Goal: Information Seeking & Learning: Learn about a topic

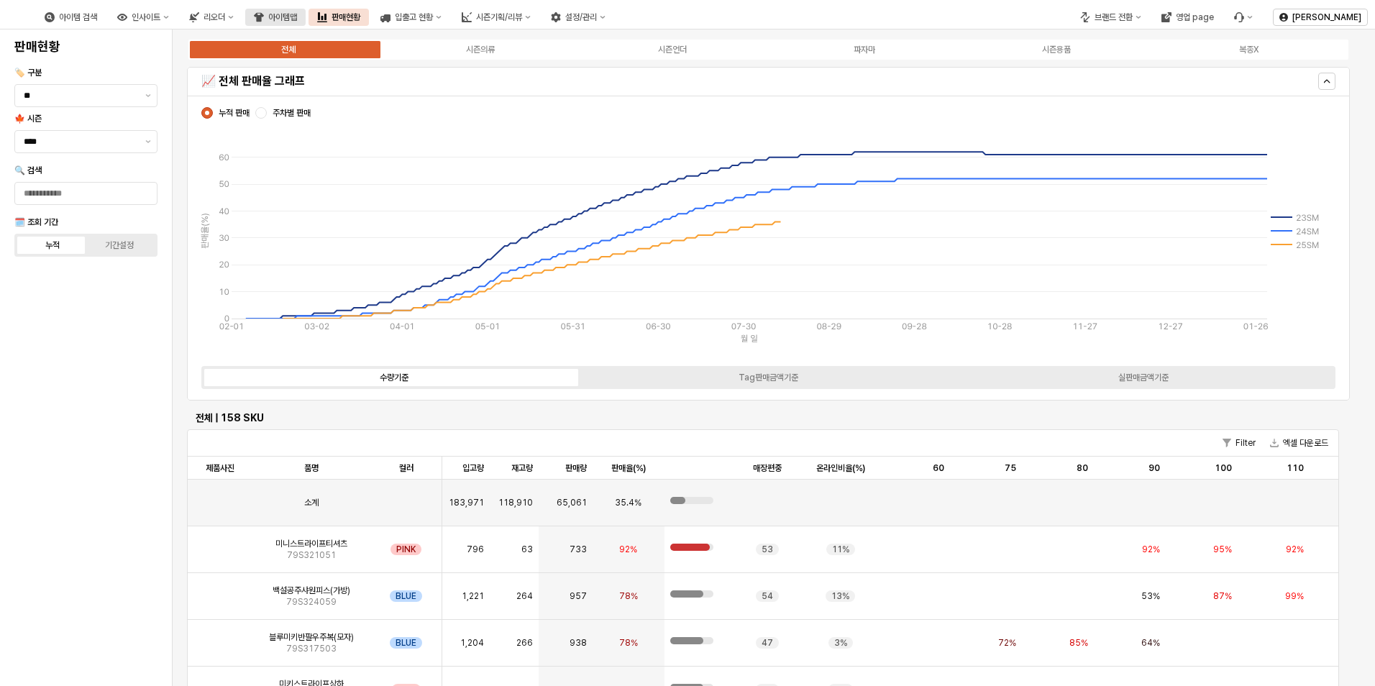
click at [297, 16] on div "아이템맵" at bounding box center [282, 17] width 29 height 10
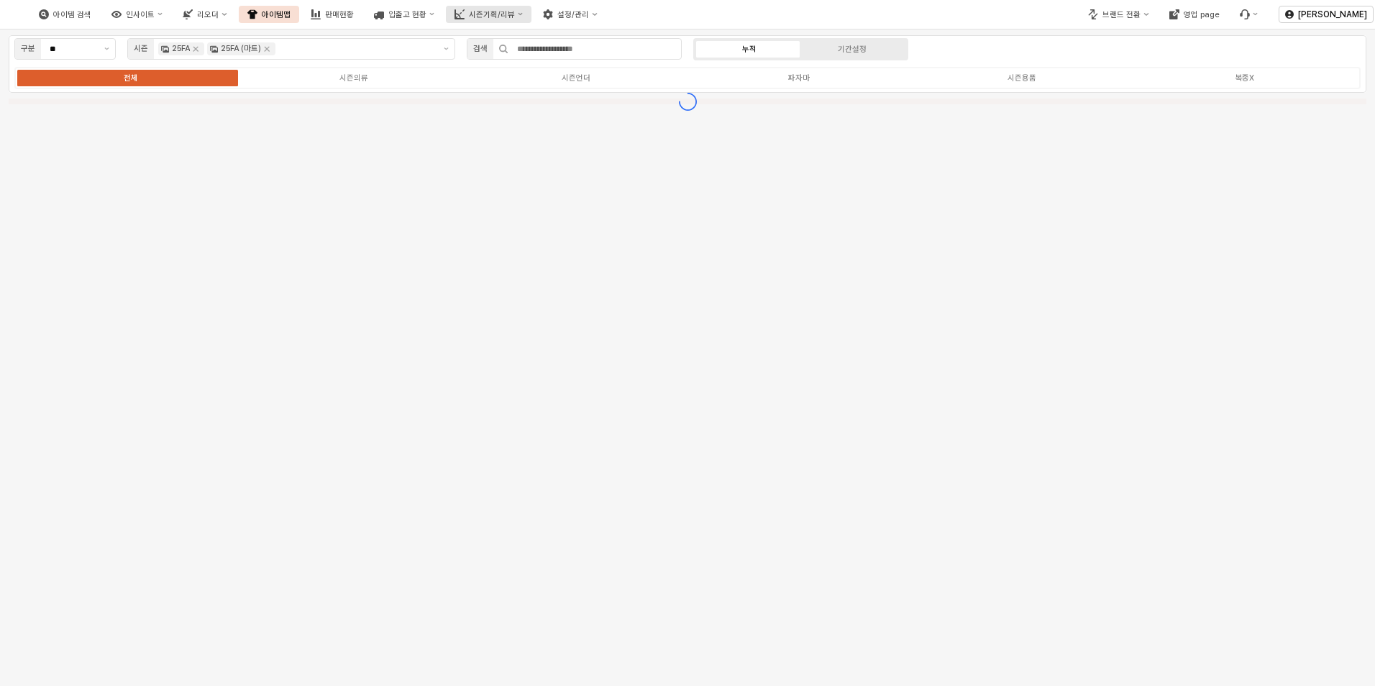
click at [506, 17] on div "시즌기획/리뷰" at bounding box center [492, 14] width 46 height 9
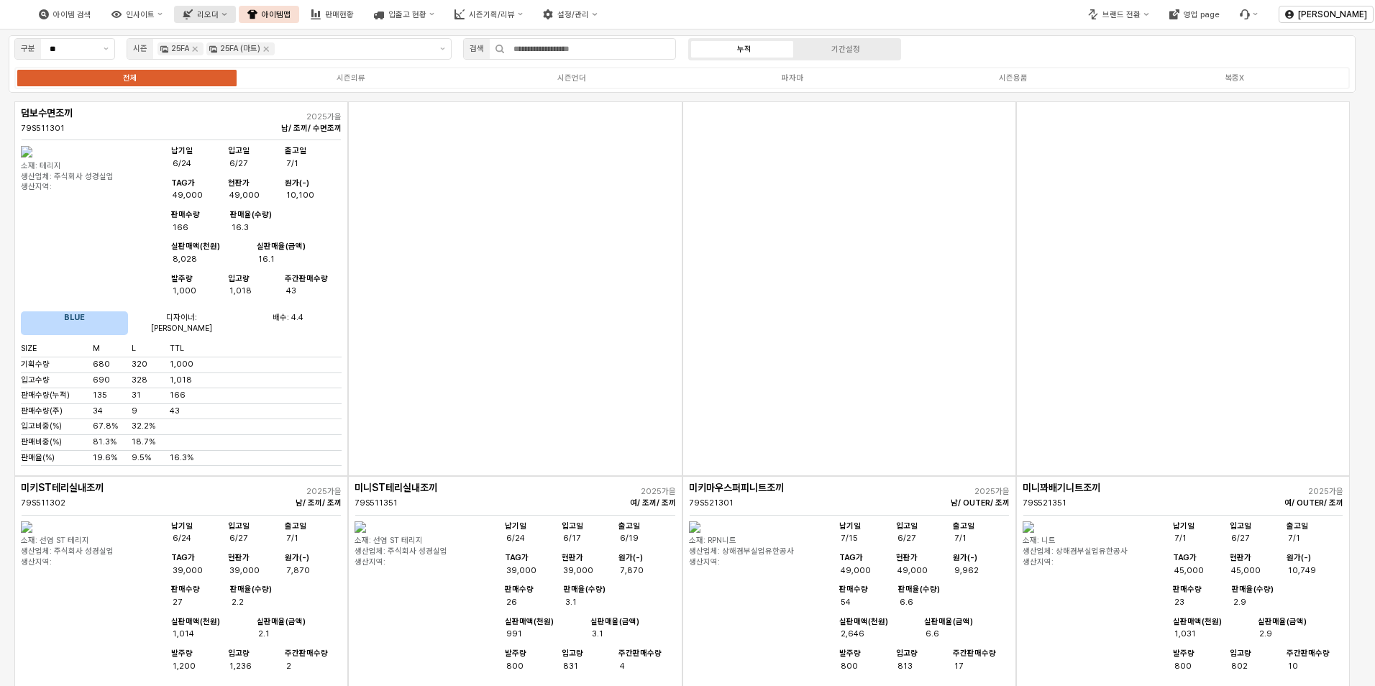
click at [225, 20] on button "리오더" at bounding box center [204, 14] width 61 height 17
click at [171, 19] on button "인사이트" at bounding box center [137, 14] width 68 height 17
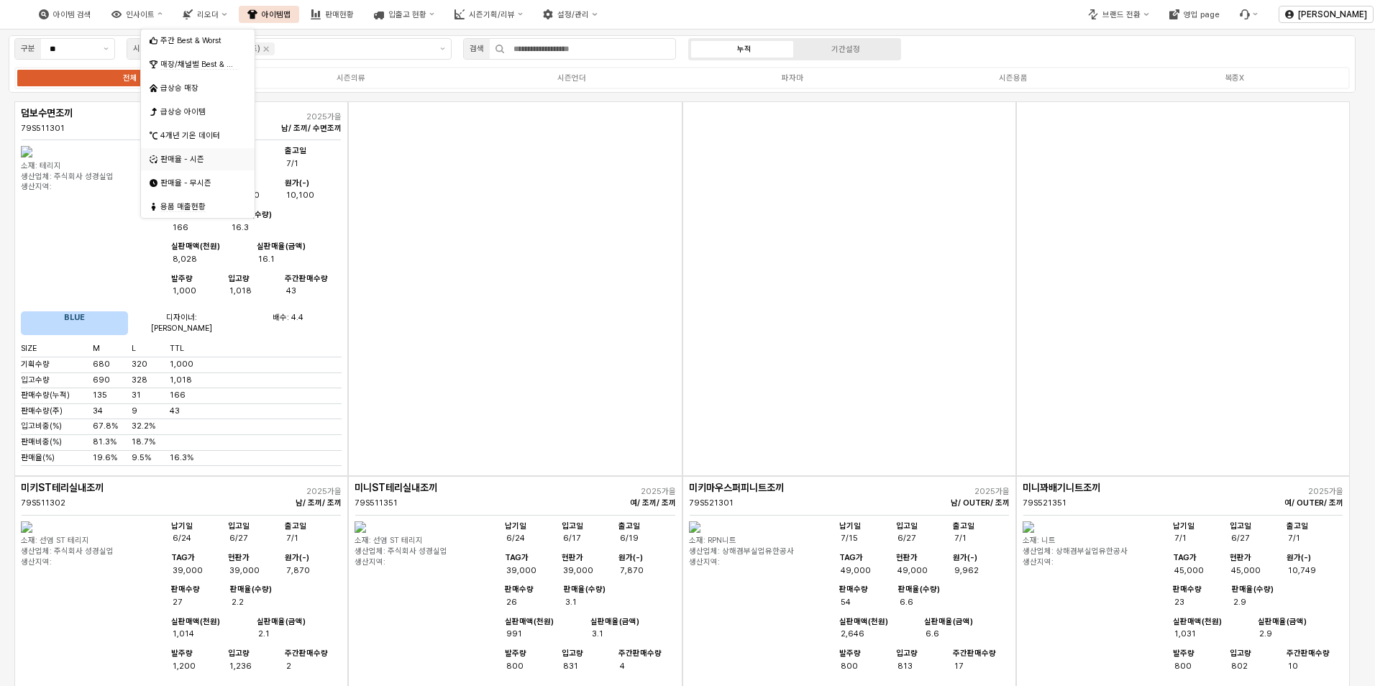
click at [190, 160] on div "판매율 - 시즌" at bounding box center [199, 159] width 78 height 11
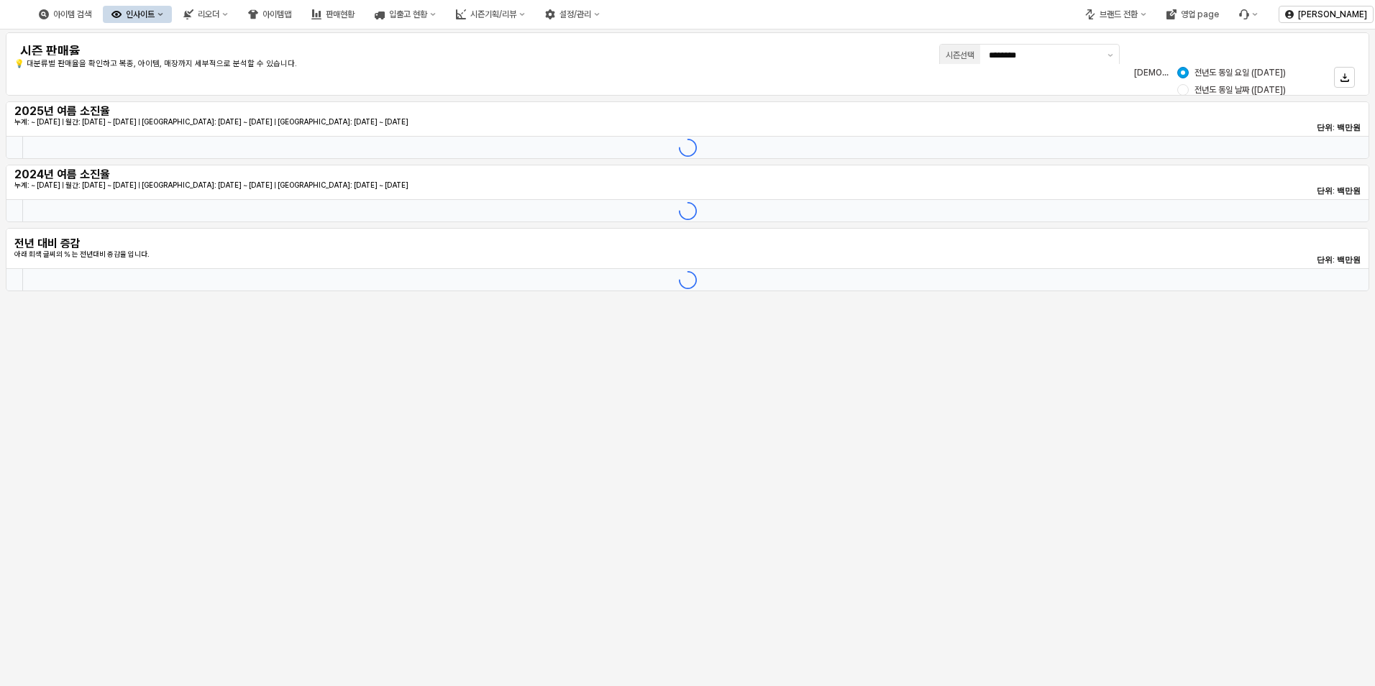
type input "********"
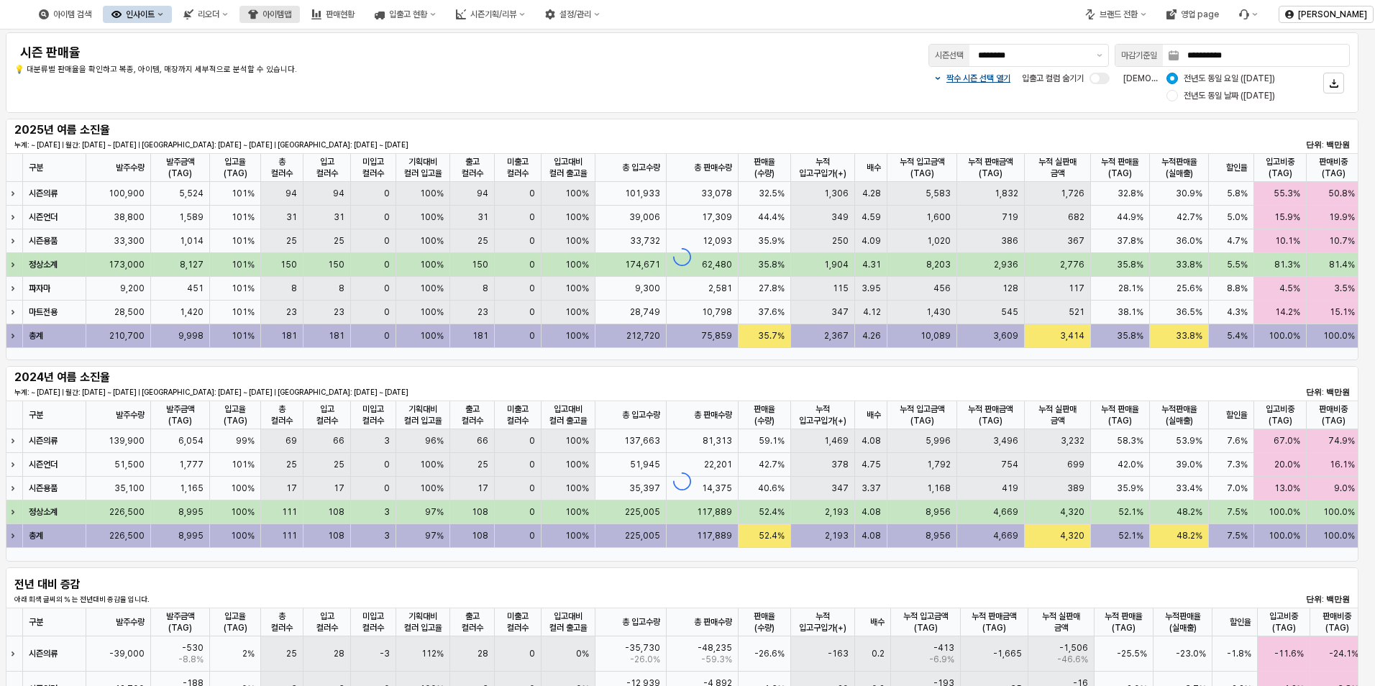
click at [291, 13] on div "아이템맵" at bounding box center [276, 14] width 29 height 10
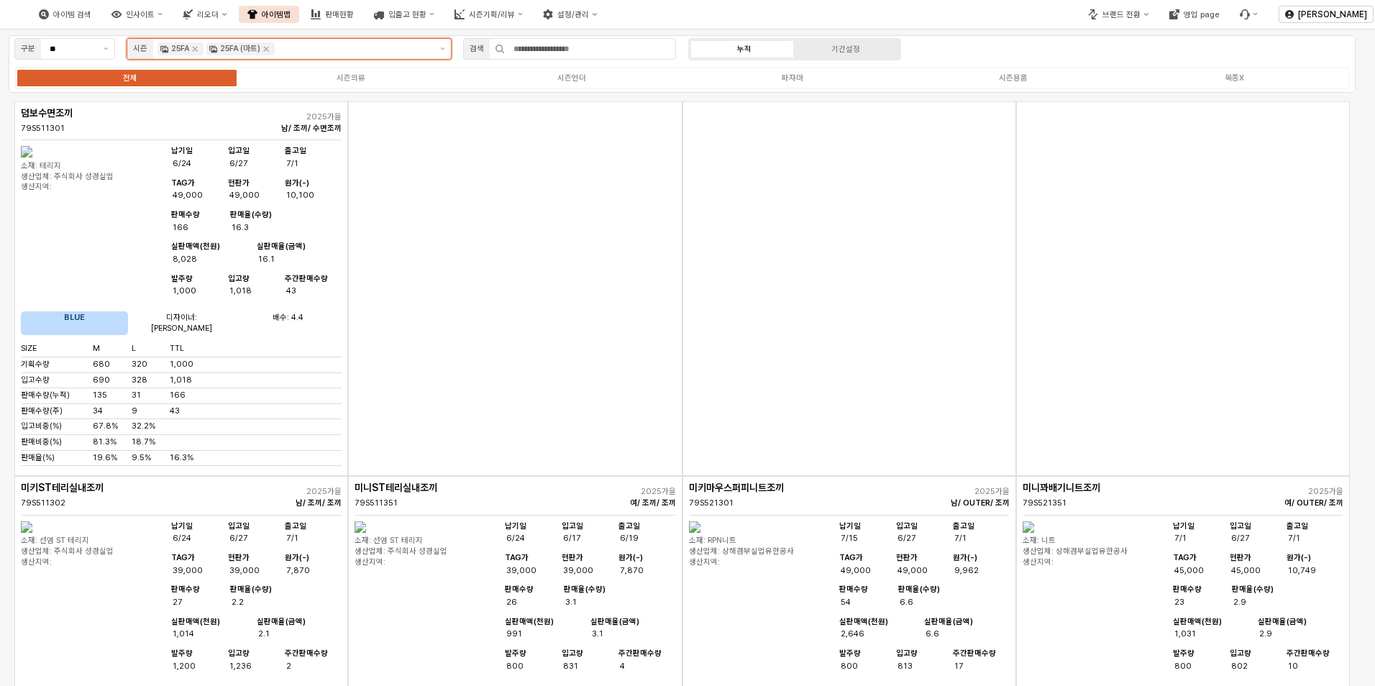
click at [170, 51] on div "25FA" at bounding box center [180, 48] width 46 height 13
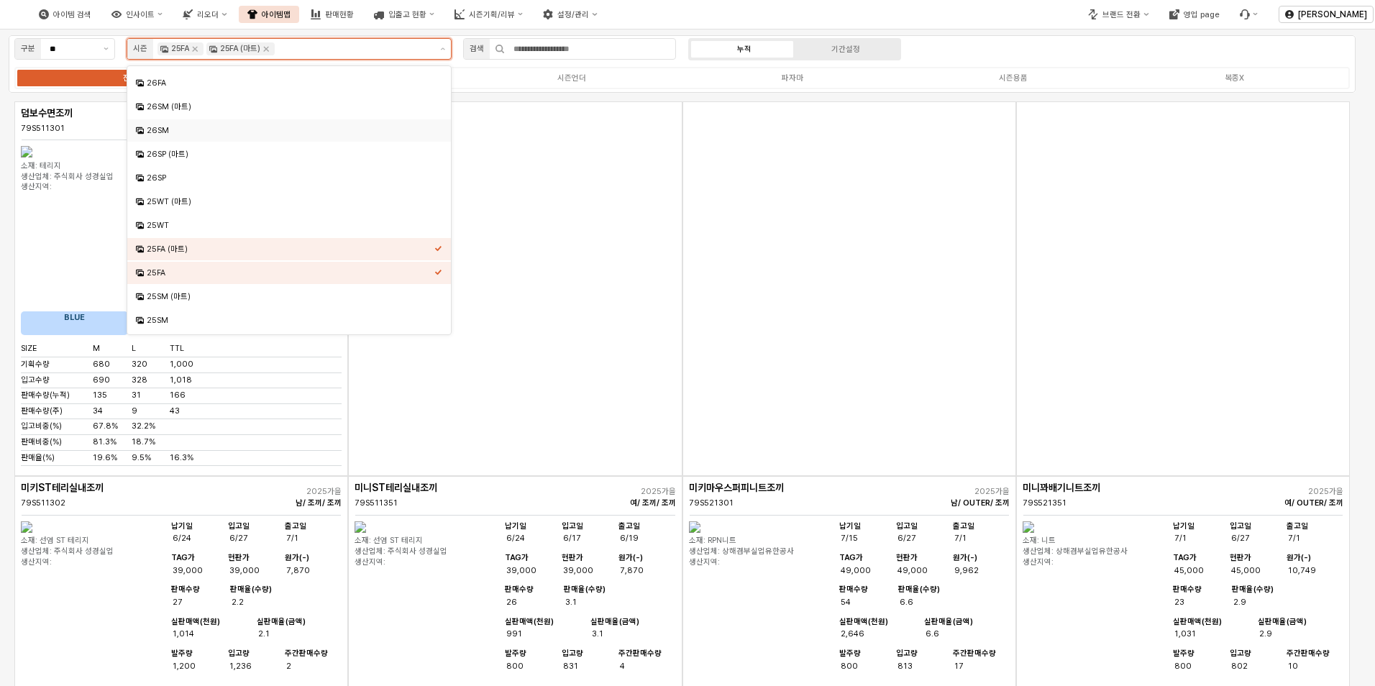
scroll to position [87, 0]
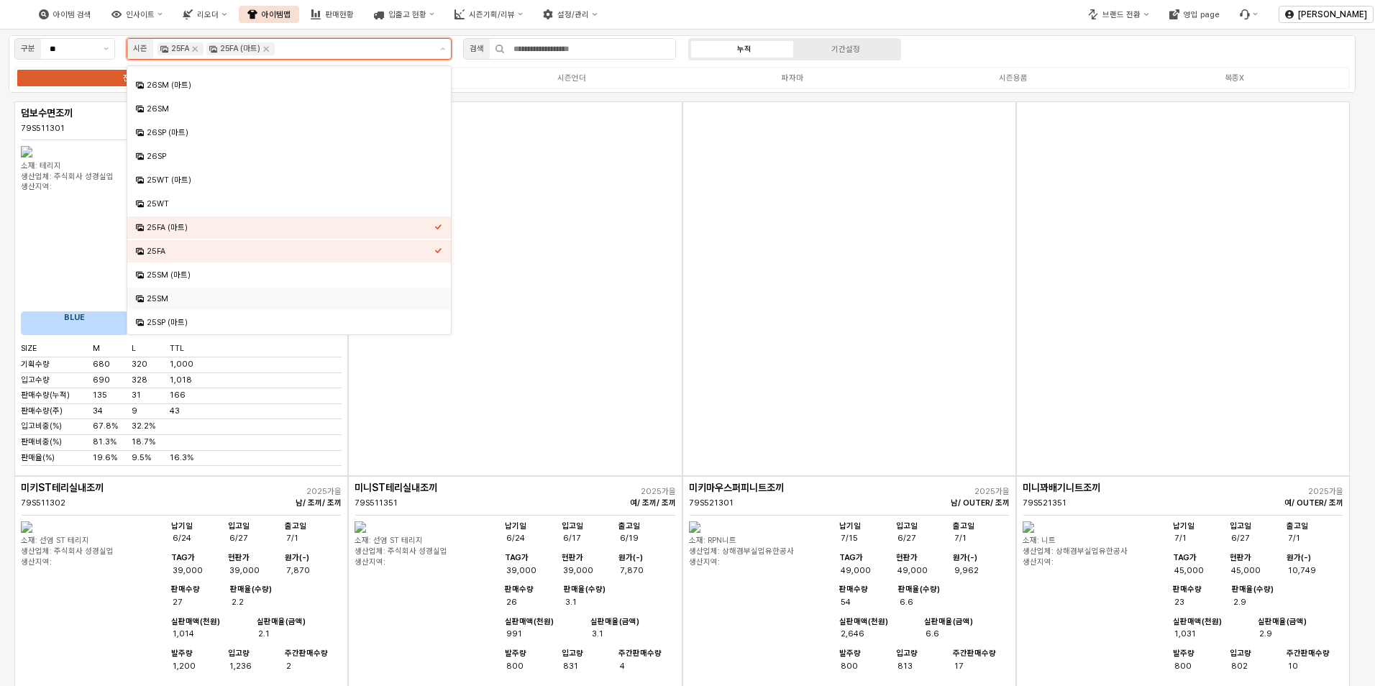
click at [164, 296] on div "25SM" at bounding box center [291, 298] width 288 height 11
click at [157, 296] on div "25SM" at bounding box center [291, 298] width 288 height 11
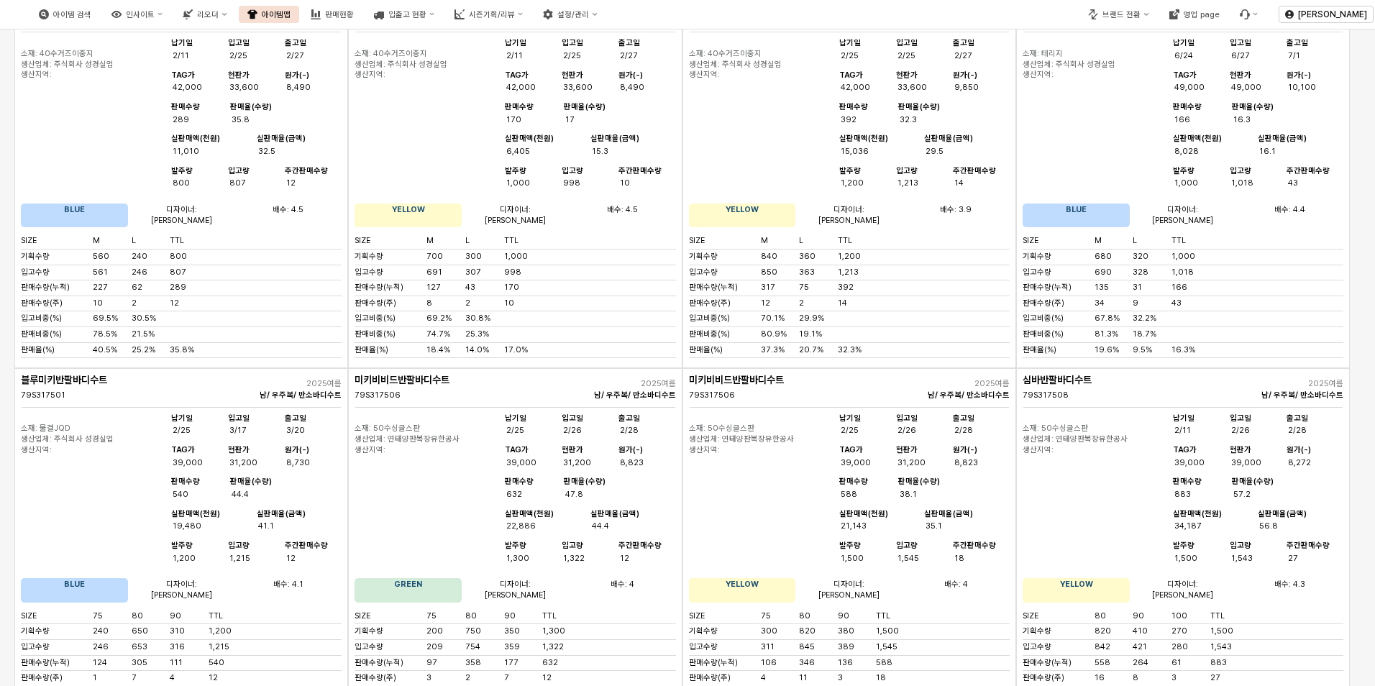
scroll to position [0, 0]
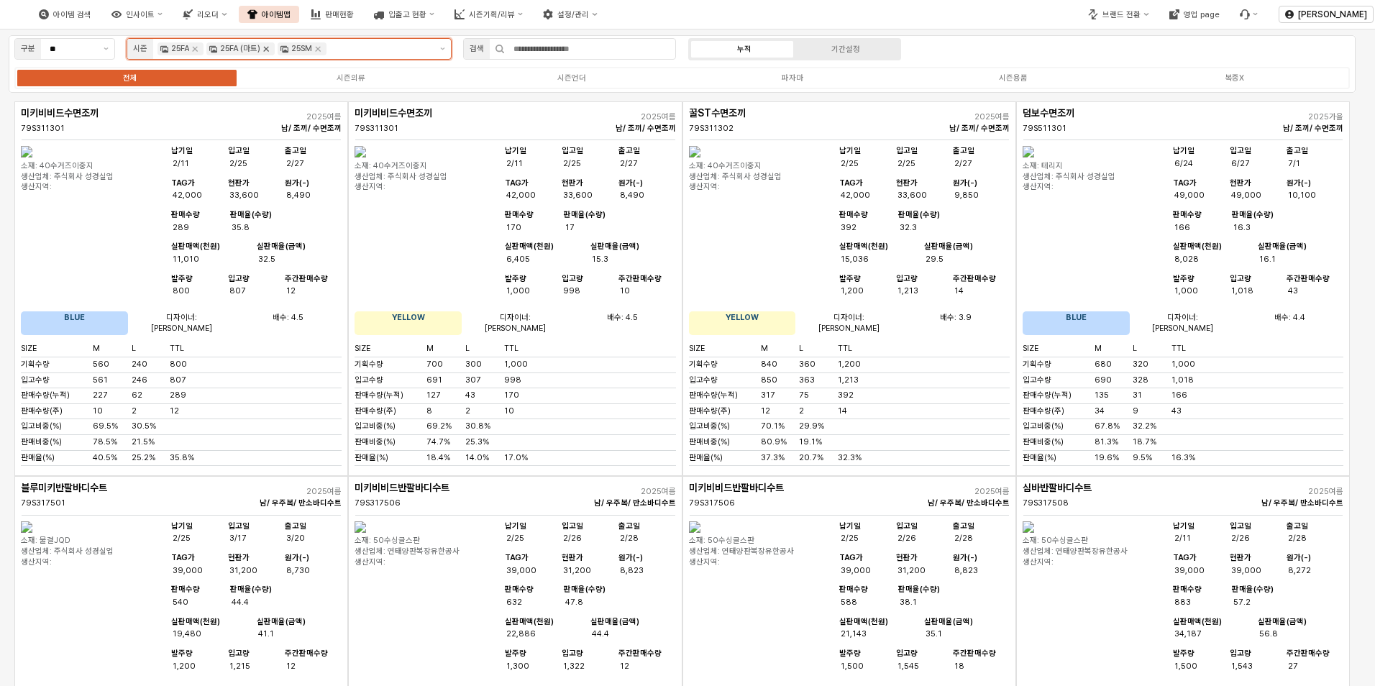
click at [268, 46] on icon "Remove 25FA (마트)" at bounding box center [266, 49] width 12 height 12
click at [198, 48] on icon "Remove 25FA" at bounding box center [195, 49] width 12 height 12
click at [218, 48] on input "App Frame" at bounding box center [319, 48] width 221 height 13
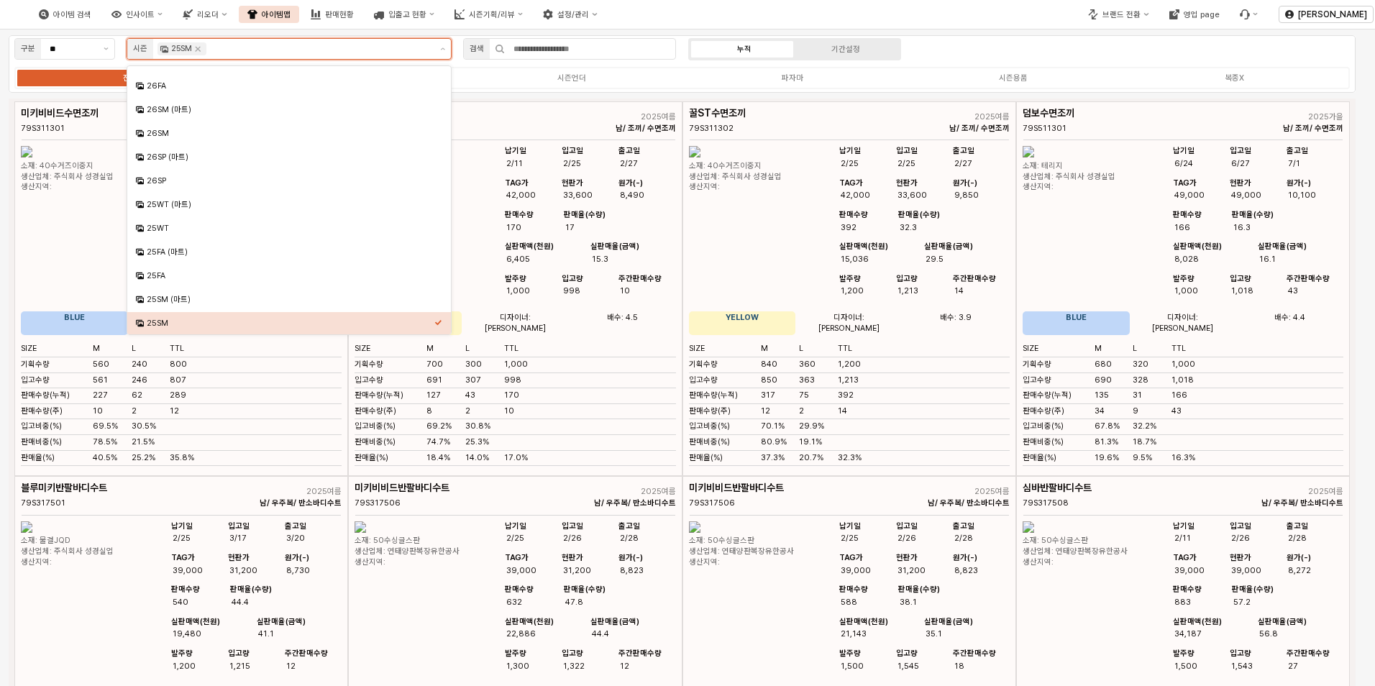
scroll to position [47, 0]
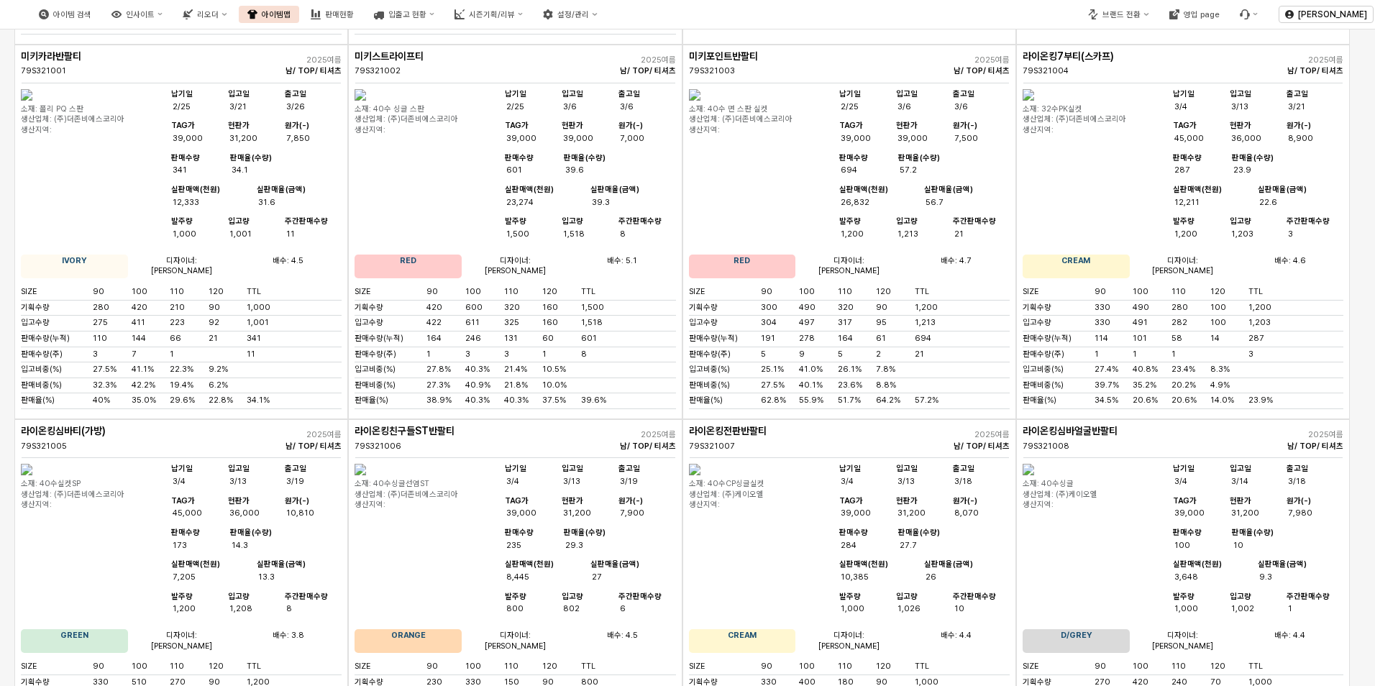
scroll to position [4900, 0]
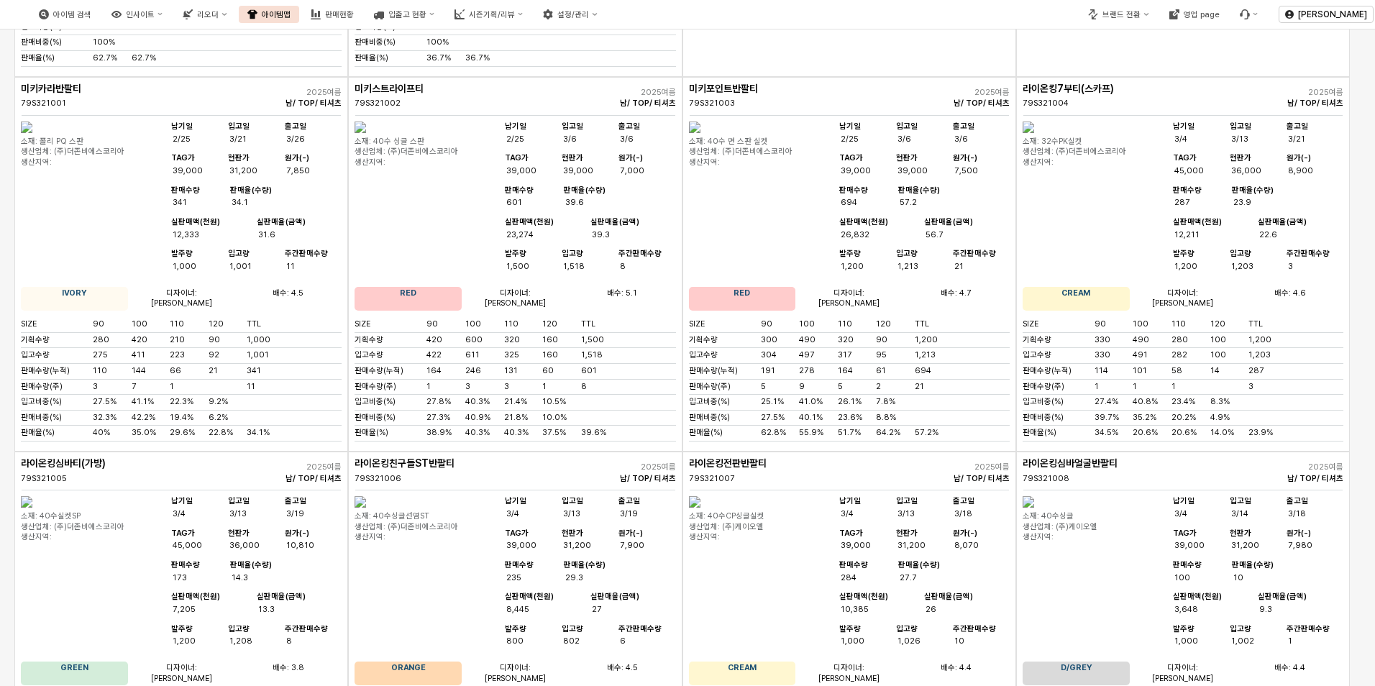
click at [366, 133] on img "App Frame" at bounding box center [361, 128] width 12 height 12
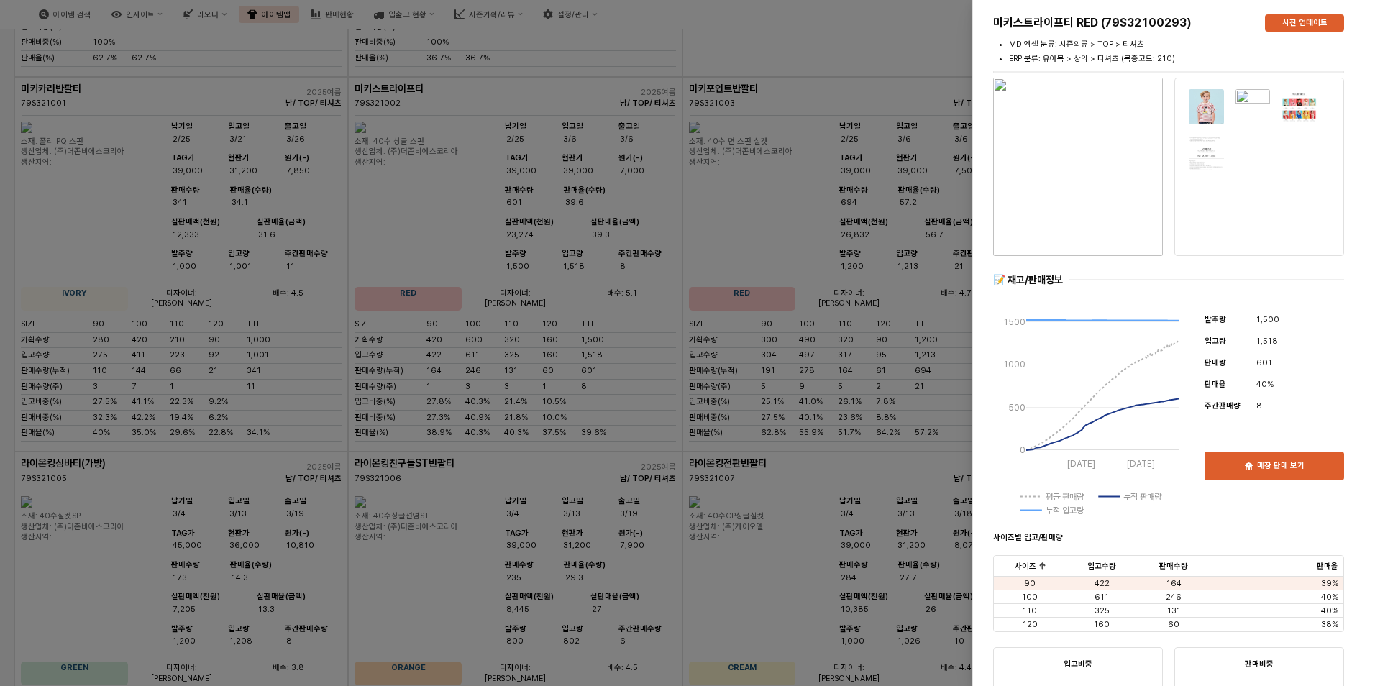
click at [1122, 150] on img "button" at bounding box center [1078, 167] width 170 height 178
click at [836, 421] on div at bounding box center [687, 343] width 1375 height 686
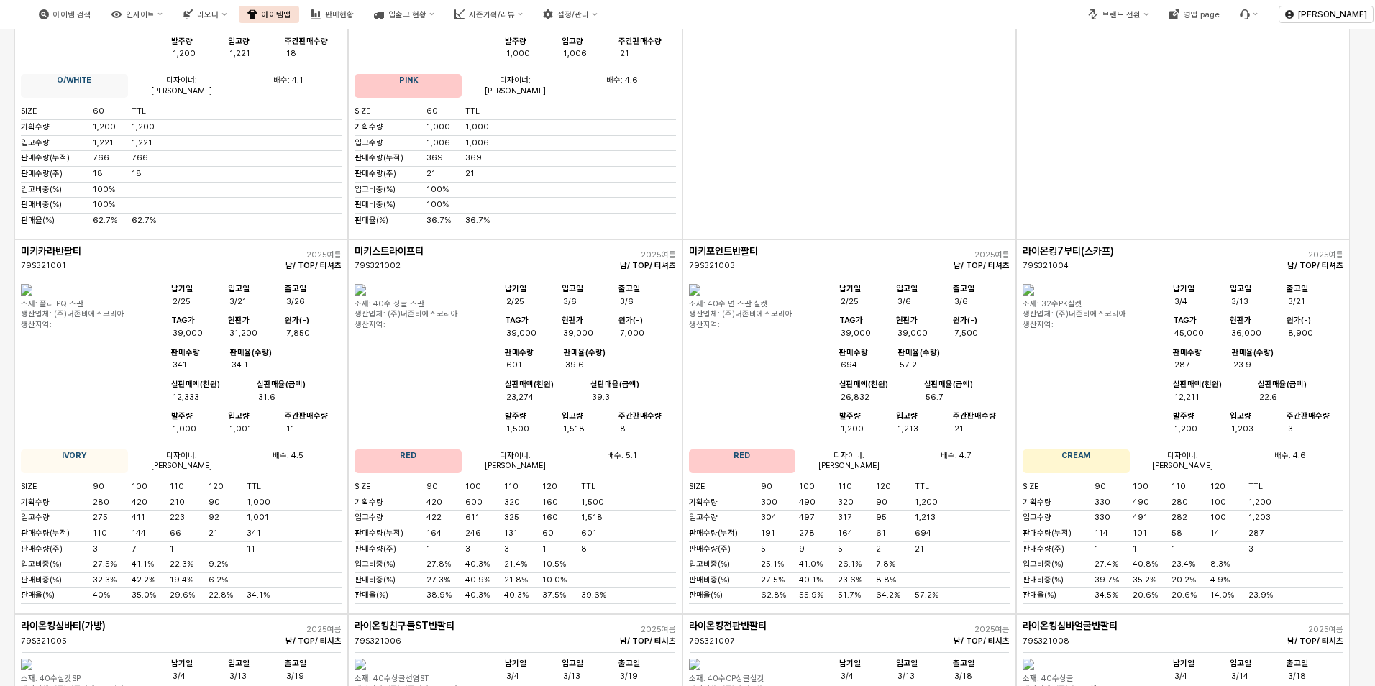
scroll to position [4756, 0]
